Goal: Task Accomplishment & Management: Manage account settings

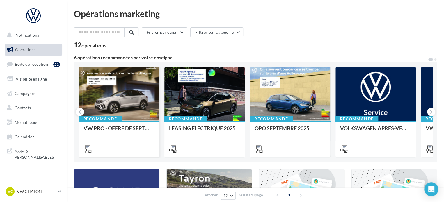
click at [130, 88] on div at bounding box center [119, 94] width 80 height 54
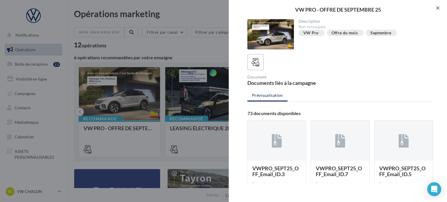
click at [437, 7] on button "button" at bounding box center [435, 8] width 23 height 17
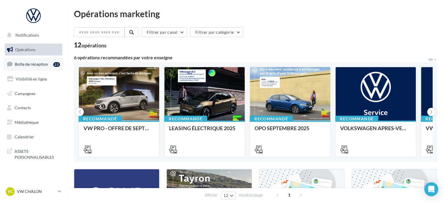
click at [32, 60] on link "Boîte de réception 22" at bounding box center [33, 64] width 60 height 13
